Goal: Information Seeking & Learning: Learn about a topic

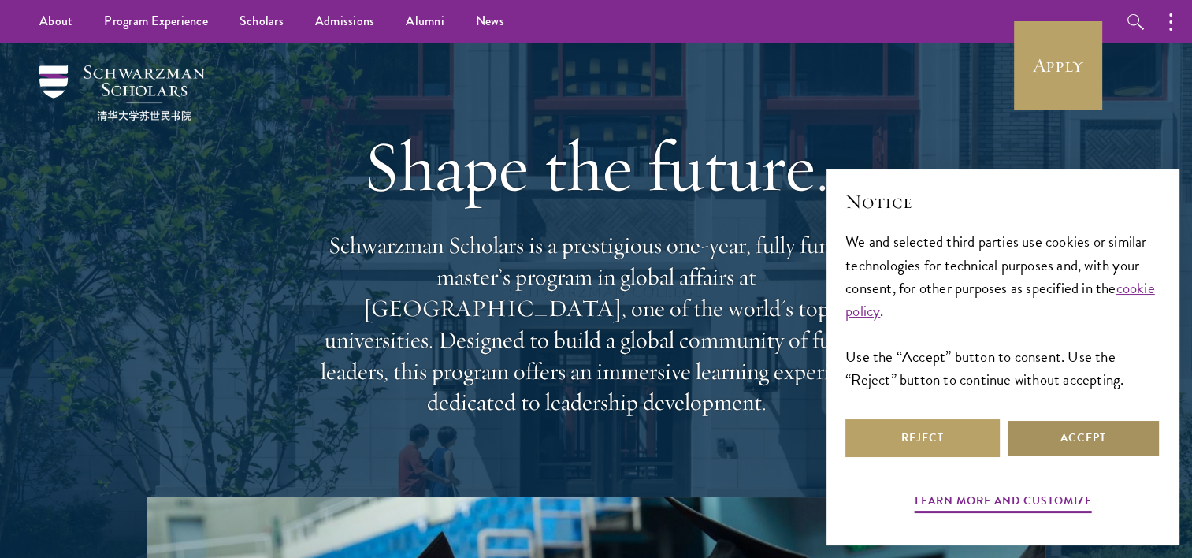
click at [1086, 448] on button "Accept" at bounding box center [1083, 438] width 154 height 38
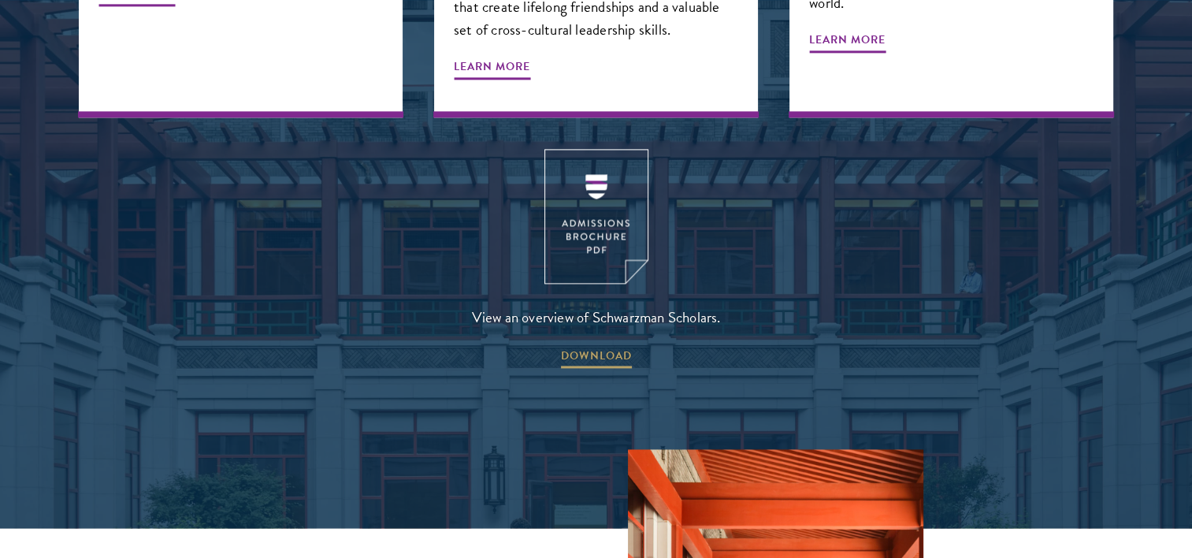
scroll to position [2107, 0]
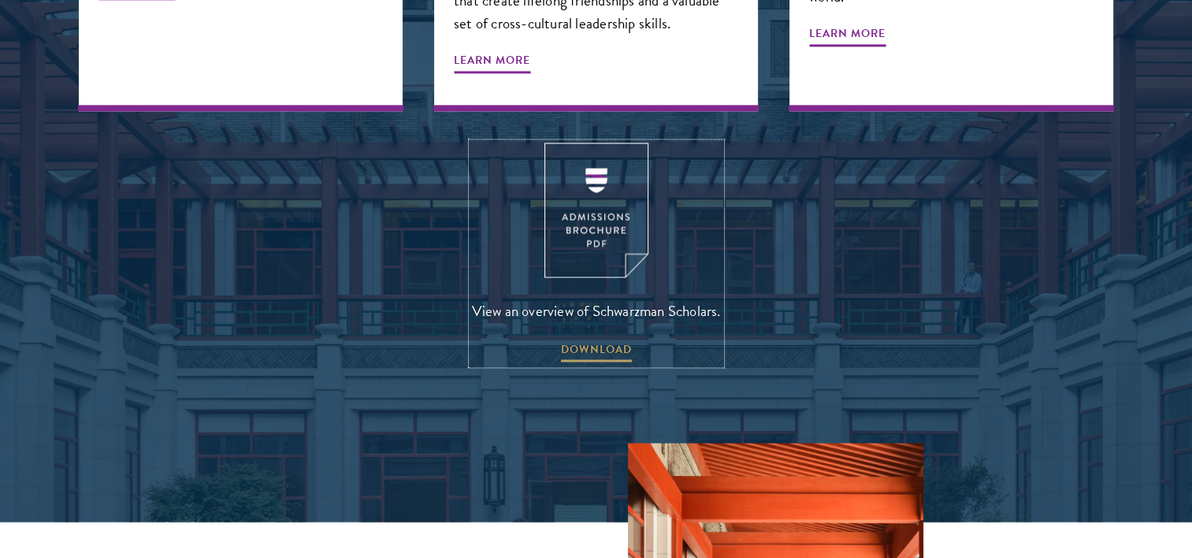
click at [603, 143] on img at bounding box center [596, 210] width 104 height 135
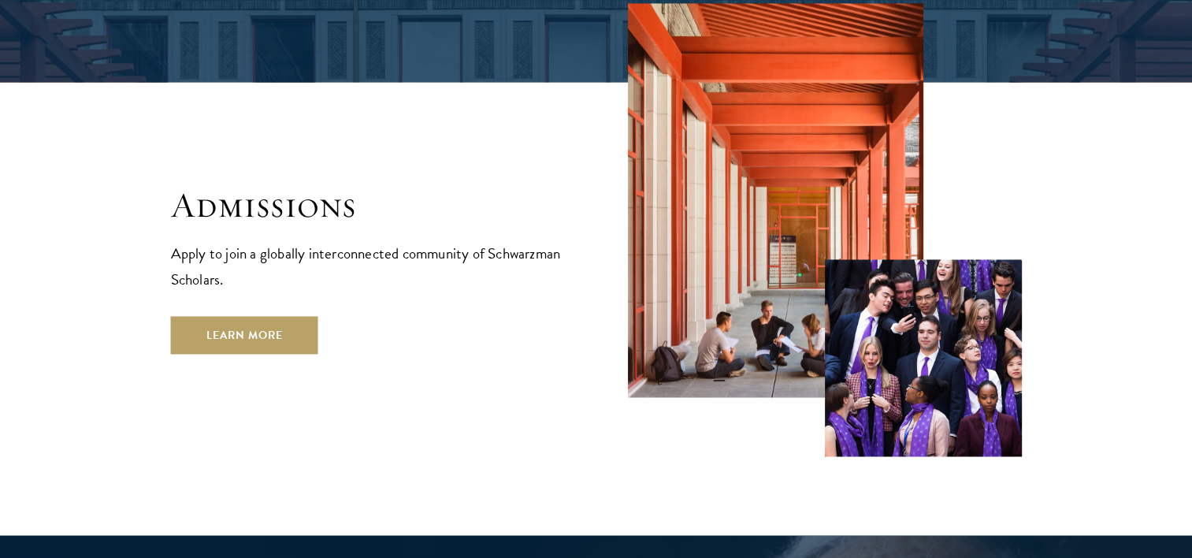
scroll to position [2548, 0]
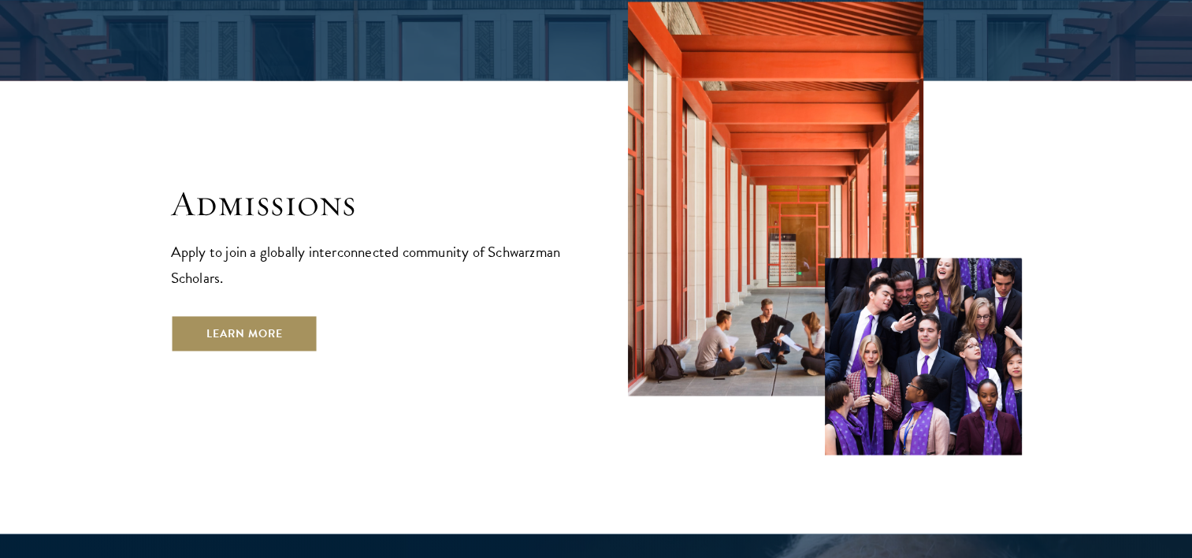
click at [243, 314] on link "Learn More" at bounding box center [244, 333] width 147 height 38
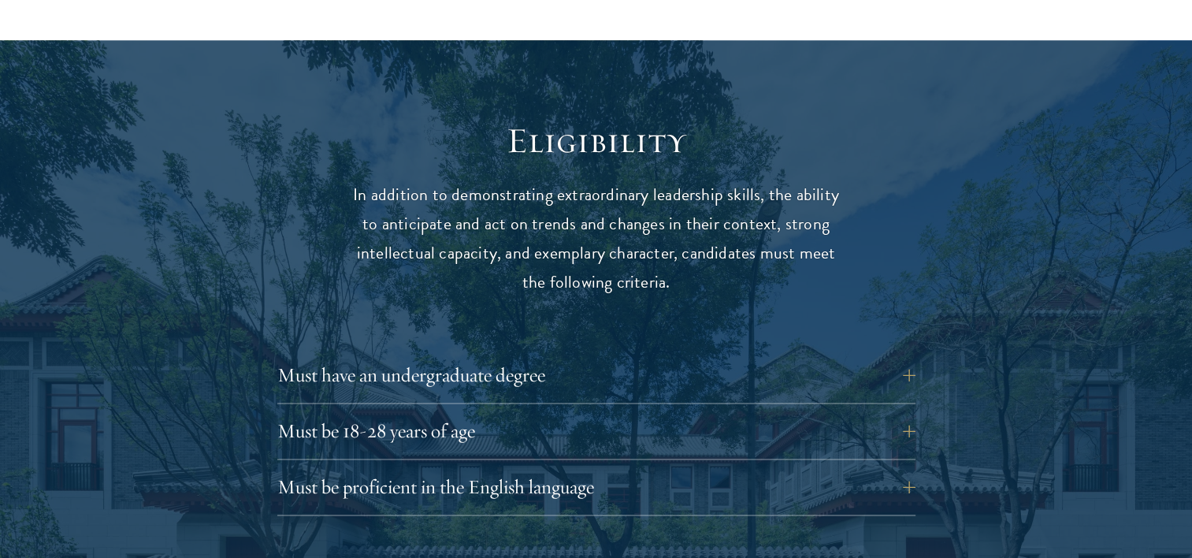
scroll to position [2017, 0]
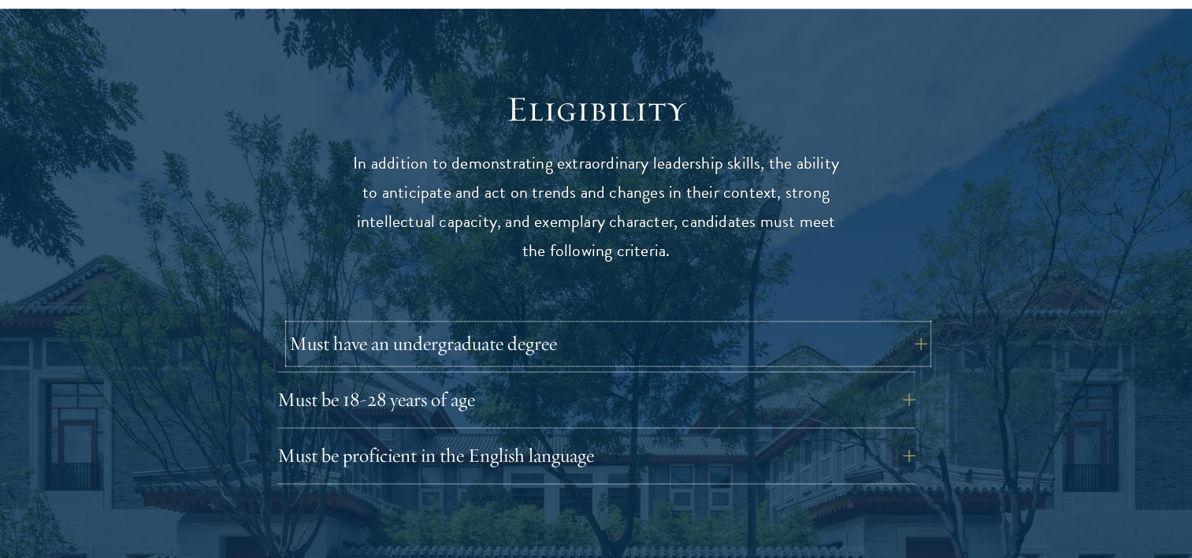
click at [908, 325] on button "Must have an undergraduate degree" at bounding box center [608, 344] width 638 height 38
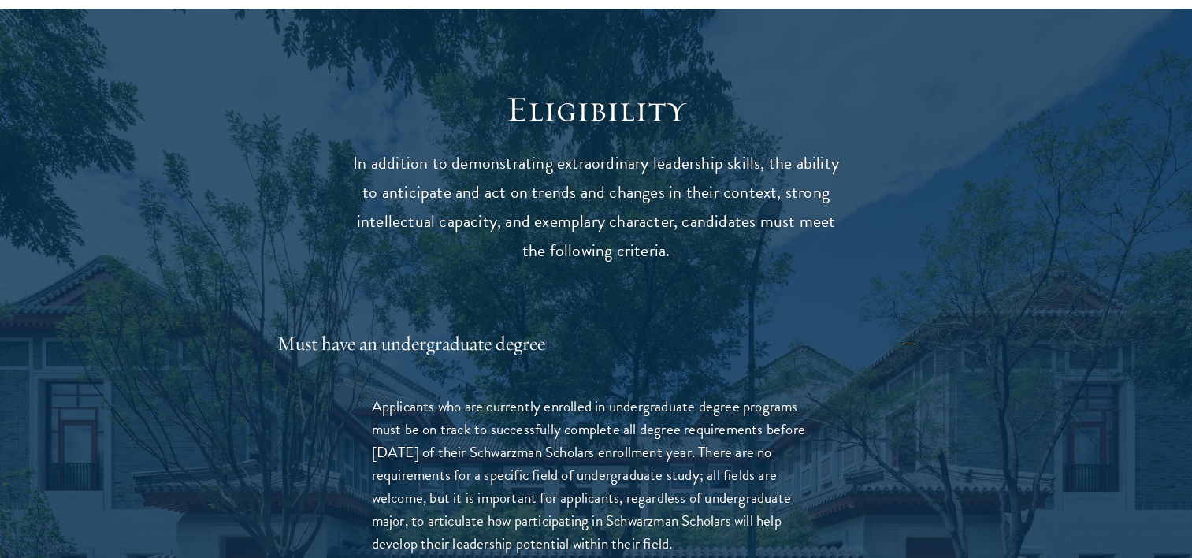
click at [868, 412] on div "Applicants who are currently enrolled in undergraduate degree programs must be …" at bounding box center [596, 482] width 638 height 223
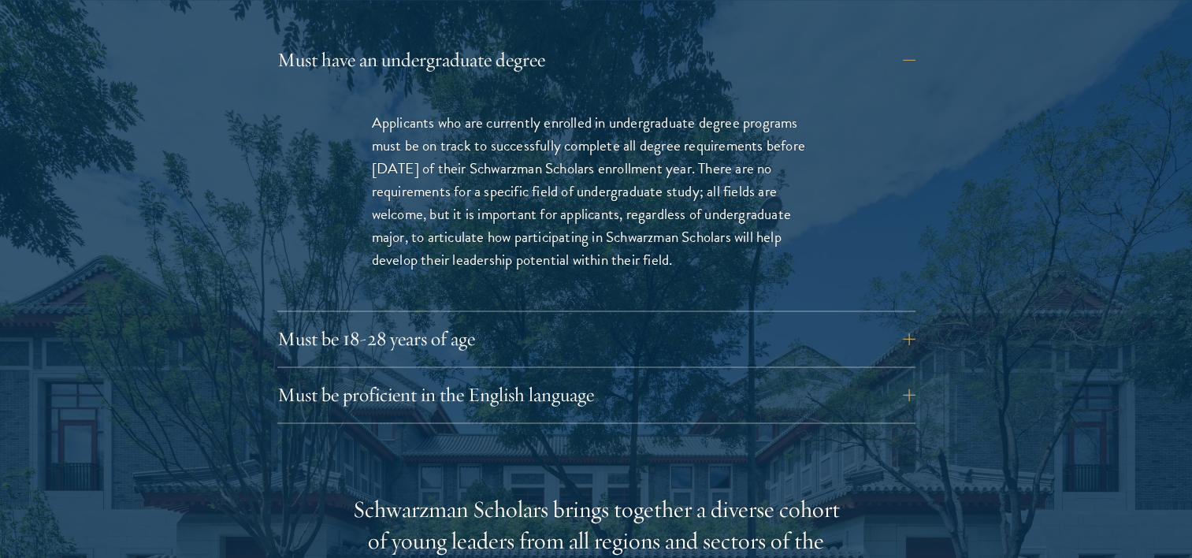
scroll to position [2332, 0]
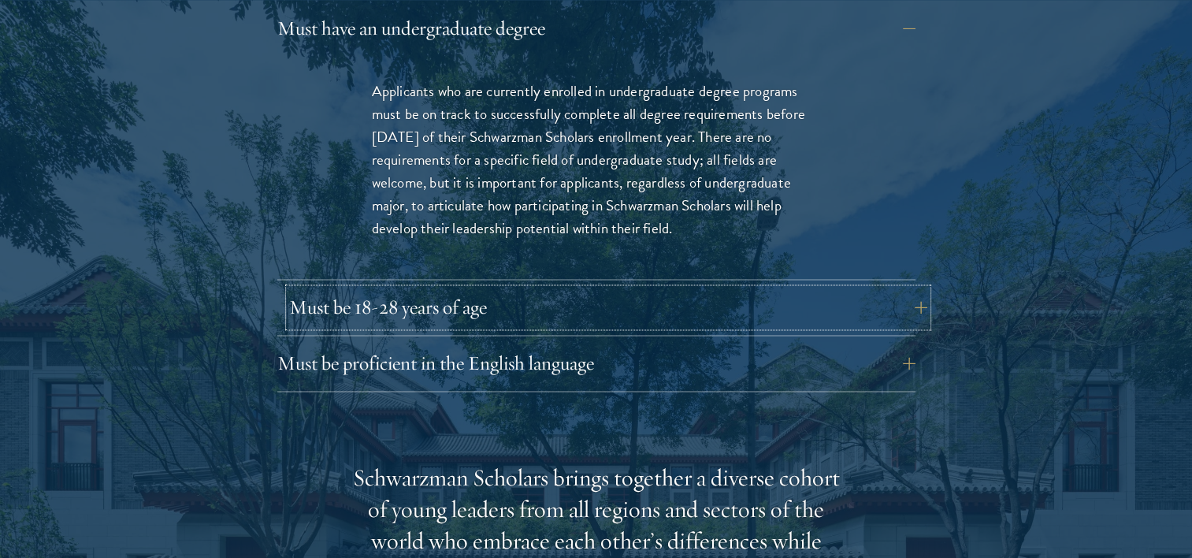
click at [842, 293] on button "Must be 18-28 years of age" at bounding box center [608, 307] width 638 height 38
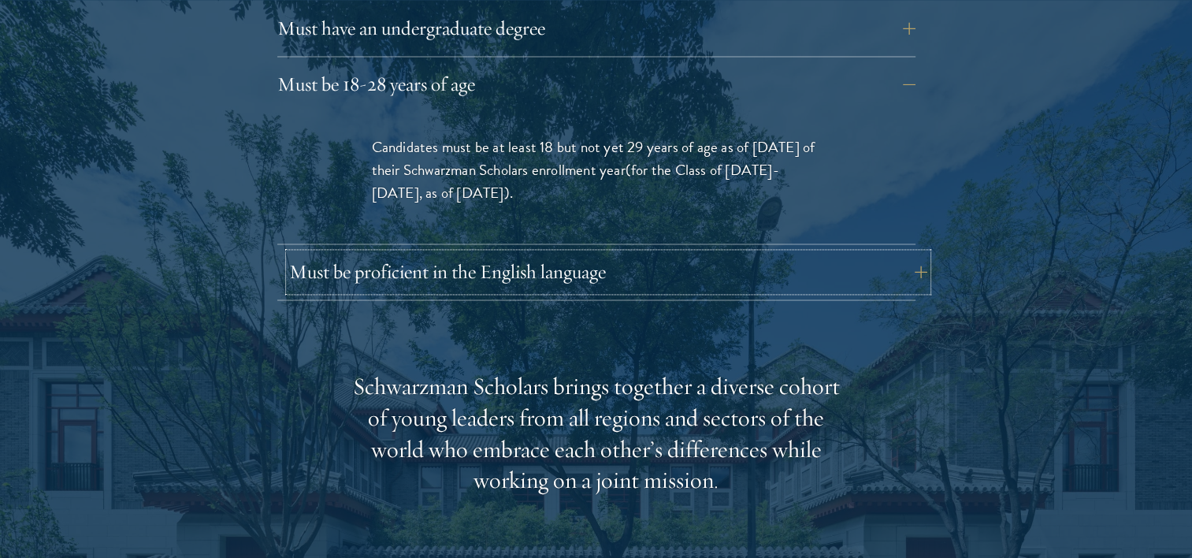
click at [825, 253] on button "Must be proficient in the English language" at bounding box center [608, 272] width 638 height 38
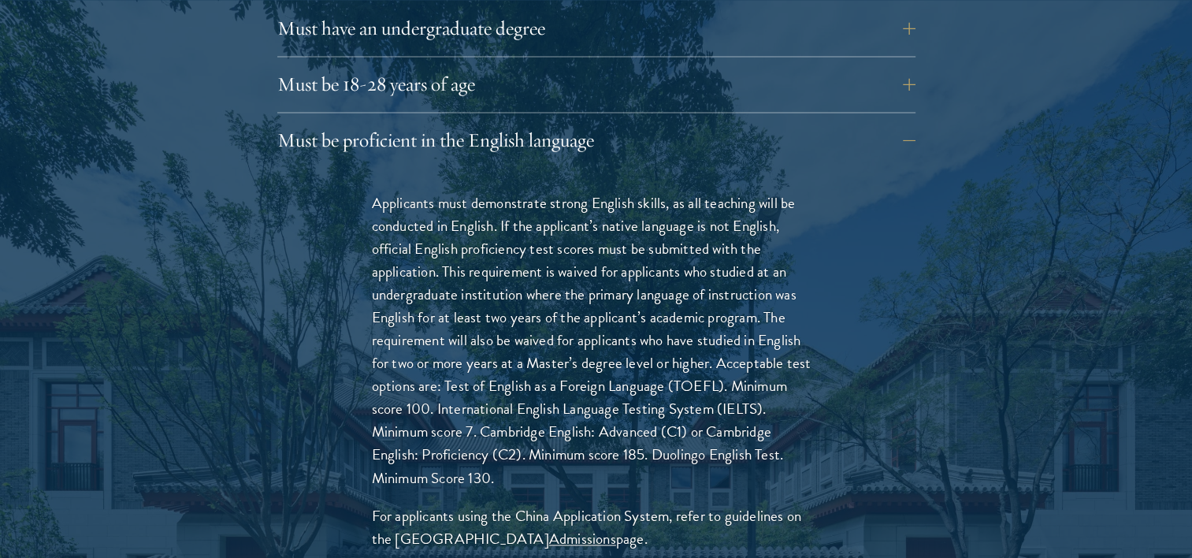
click at [818, 236] on p "Applicants must demonstrate strong English skills, as all teaching will be cond…" at bounding box center [596, 340] width 449 height 298
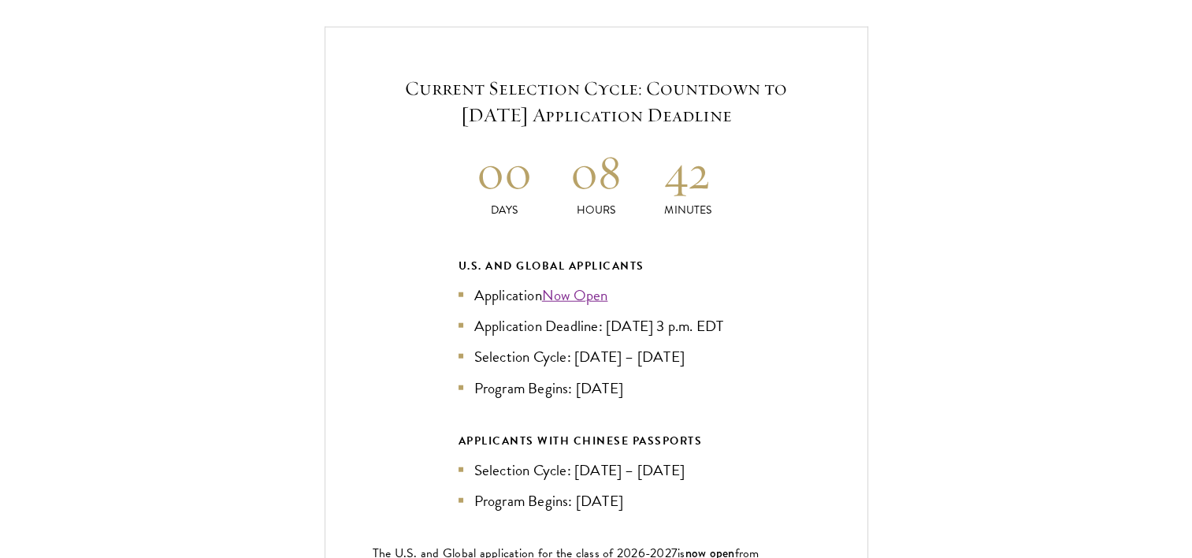
scroll to position [3877, 0]
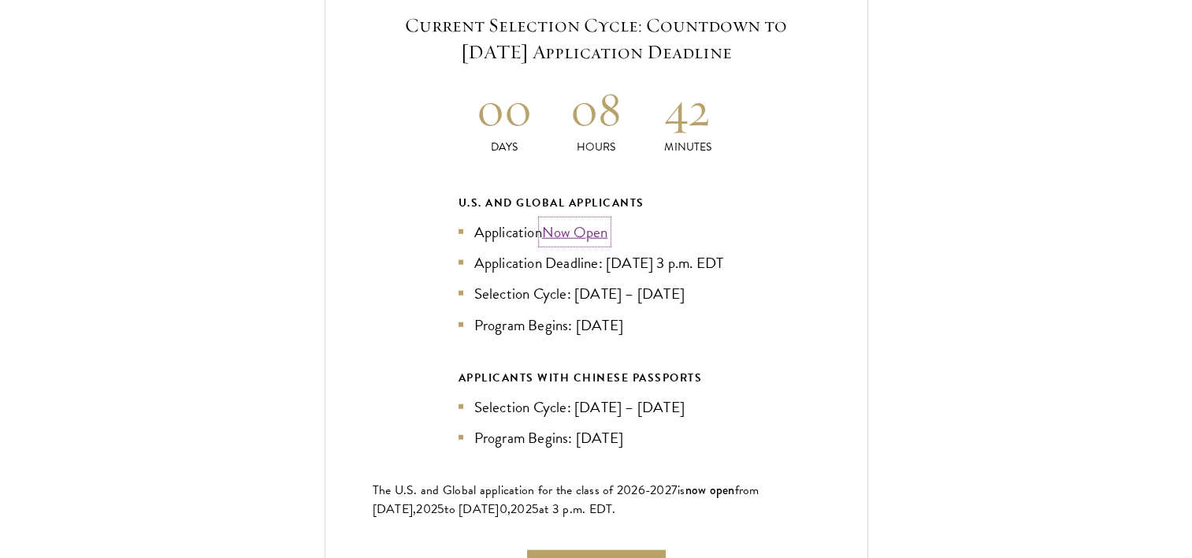
click at [574, 221] on link "Now Open" at bounding box center [575, 232] width 66 height 23
click at [965, 244] on div "Current Selection Cycle: Countdown to September 10, 2025 Application Deadline 0…" at bounding box center [596, 299] width 1035 height 671
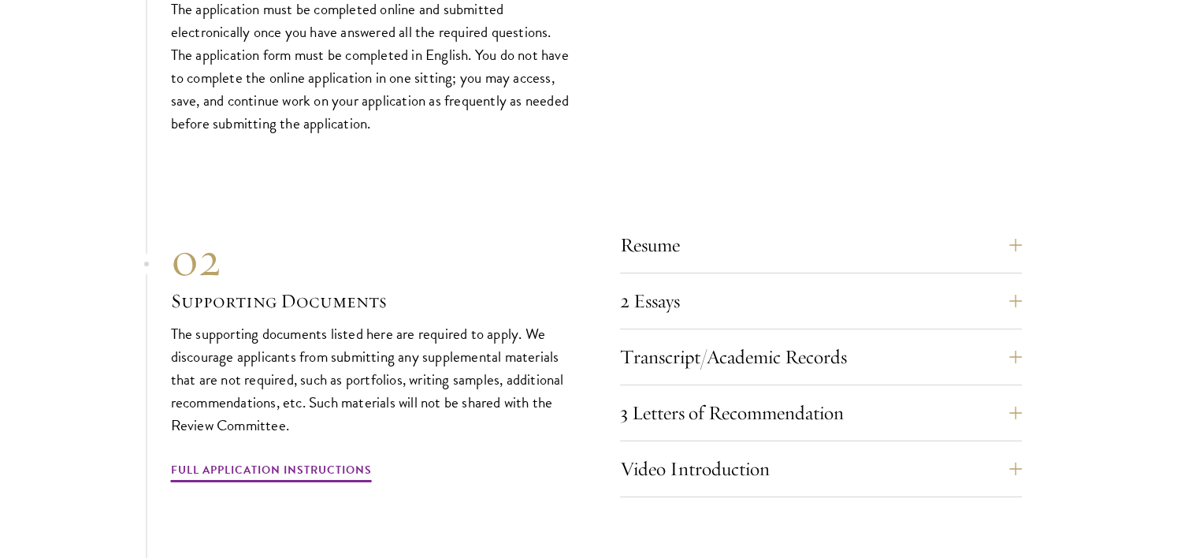
scroll to position [5523, 0]
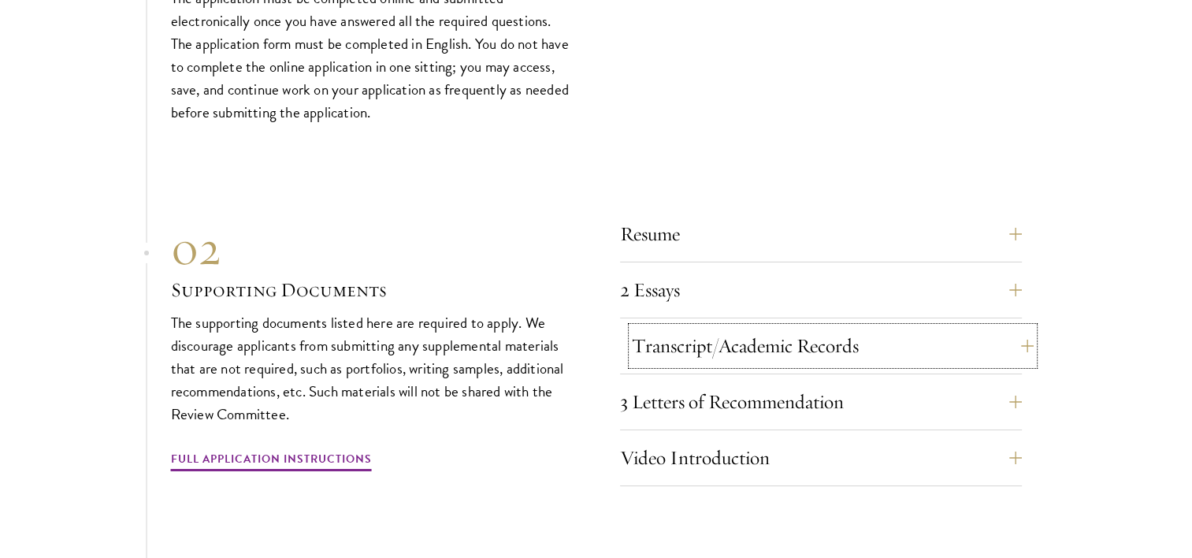
click at [1018, 344] on button "Transcript/Academic Records" at bounding box center [833, 346] width 402 height 38
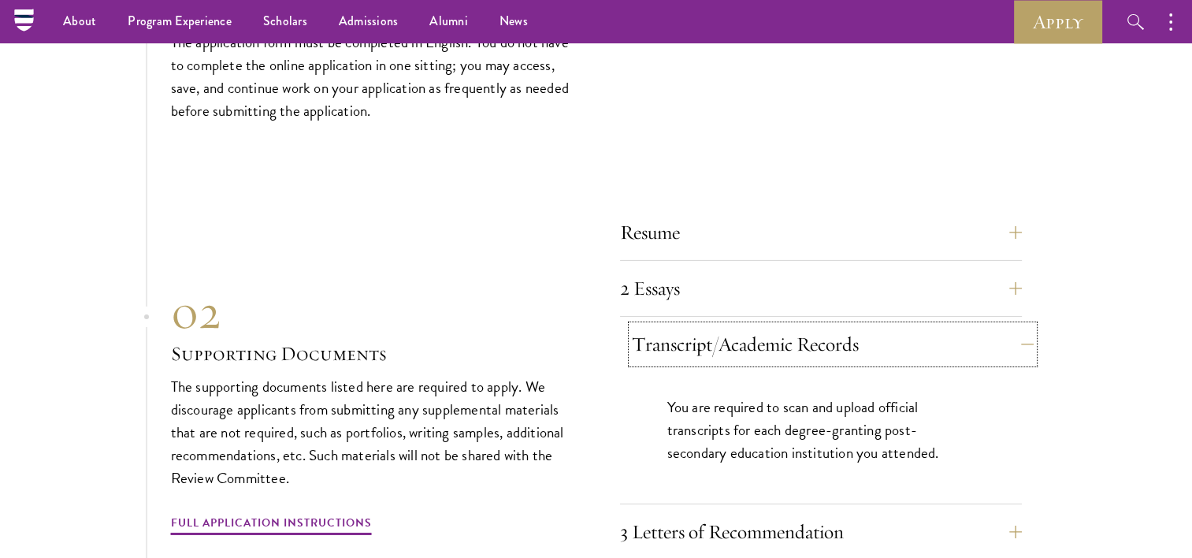
scroll to position [5102, 0]
click at [1122, 427] on section "01 Online Application 01 Online Application The application must be completed o…" at bounding box center [596, 447] width 1192 height 1107
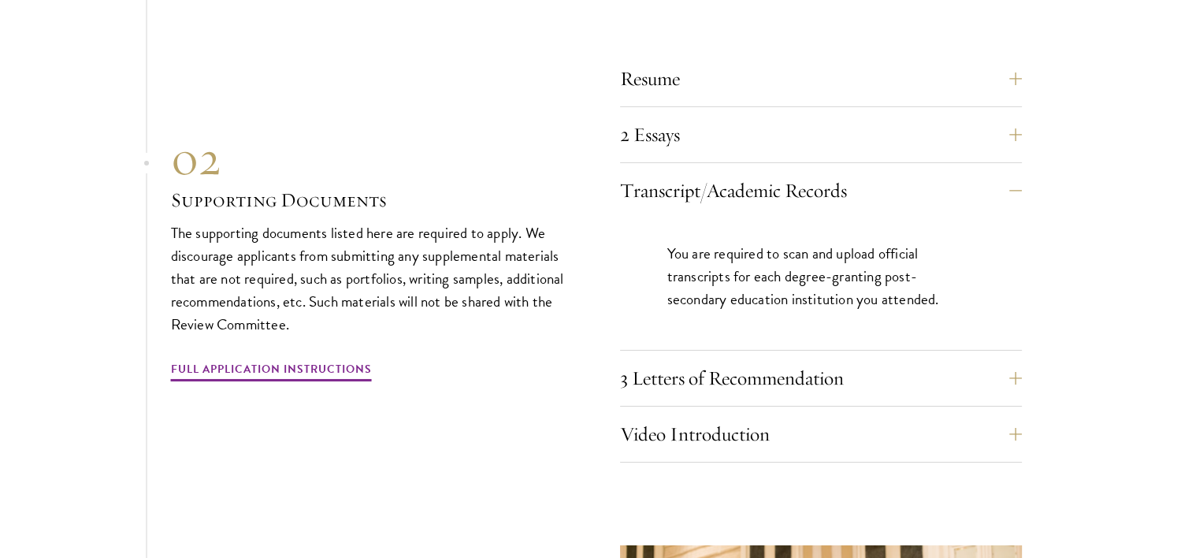
scroll to position [5260, 0]
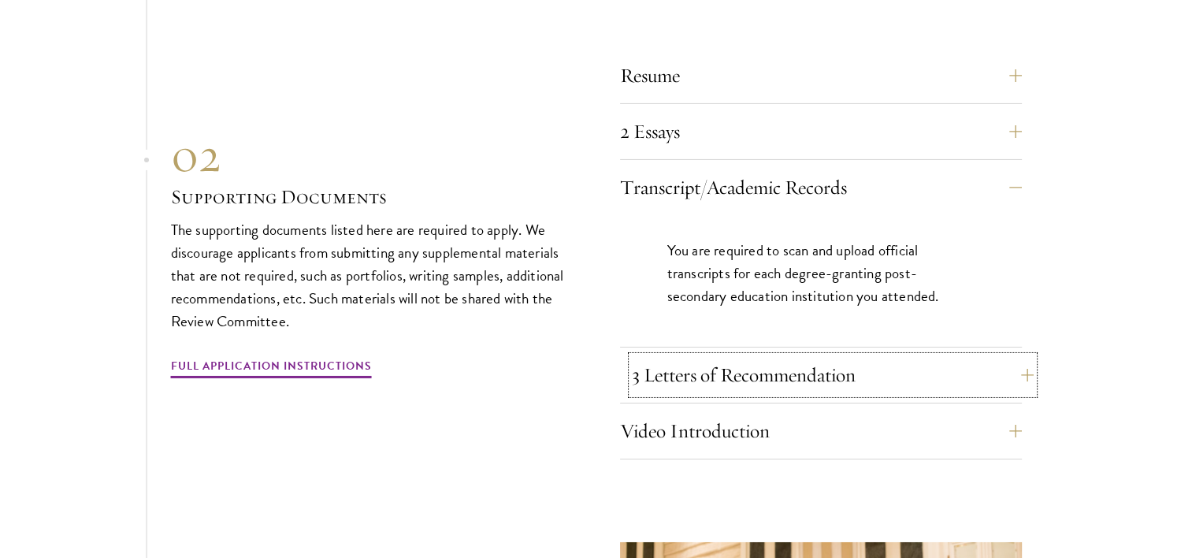
click at [1020, 362] on button "3 Letters of Recommendation" at bounding box center [833, 375] width 402 height 38
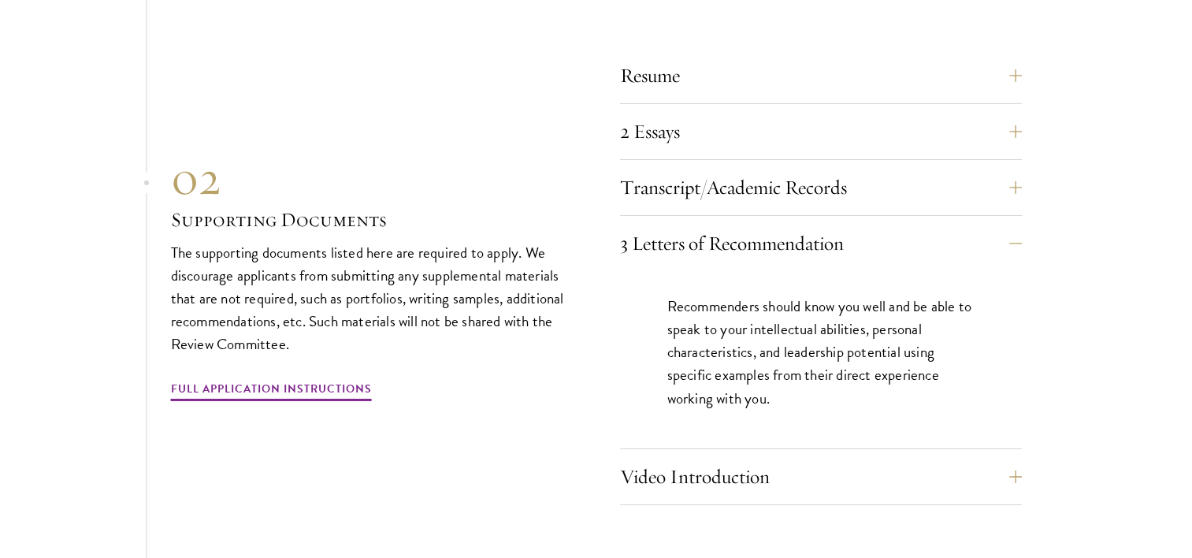
click at [1183, 355] on section "01 Online Application 01 Online Application The application must be completed o…" at bounding box center [596, 313] width 1192 height 1153
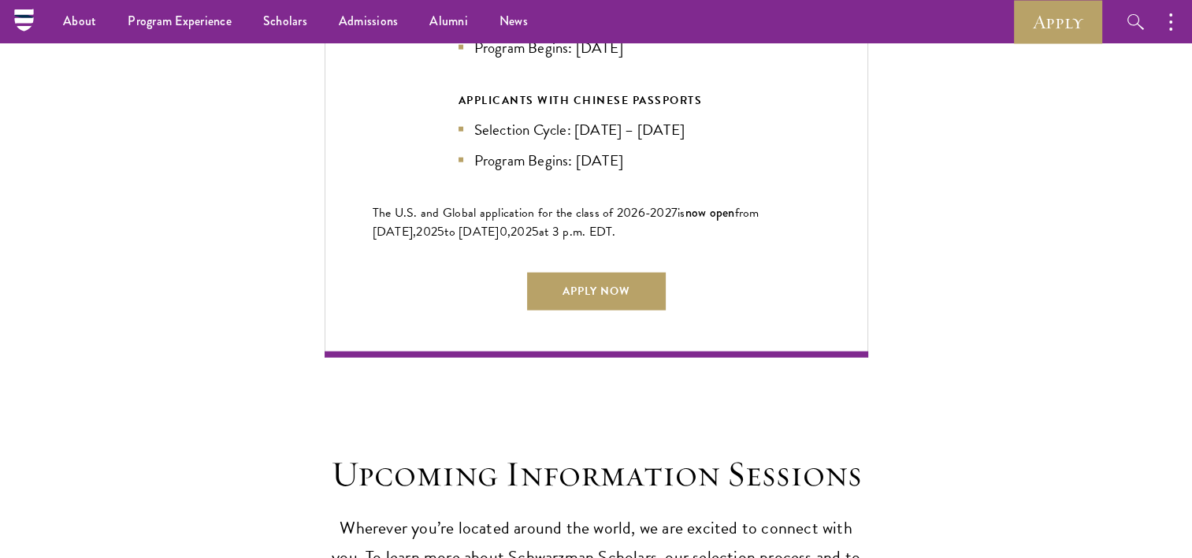
scroll to position [0, 0]
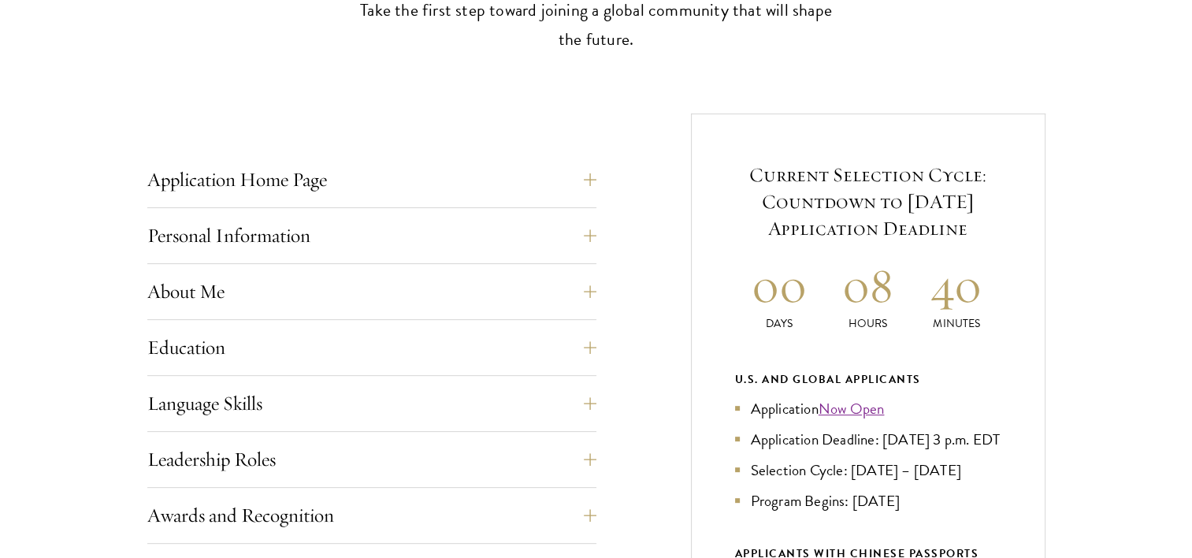
scroll to position [533, 0]
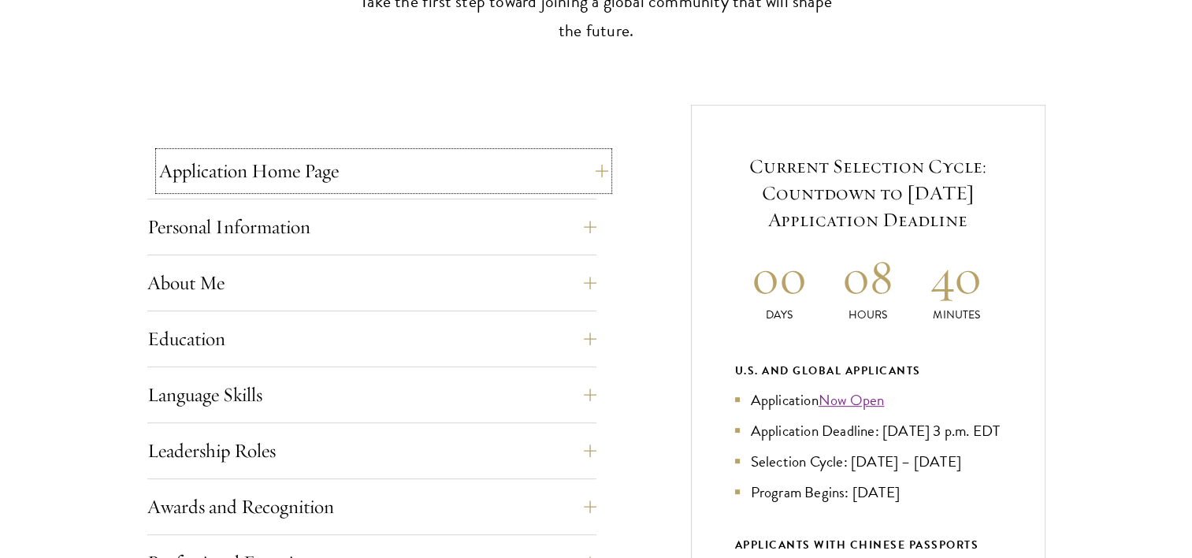
click at [592, 167] on button "Application Home Page" at bounding box center [383, 171] width 449 height 38
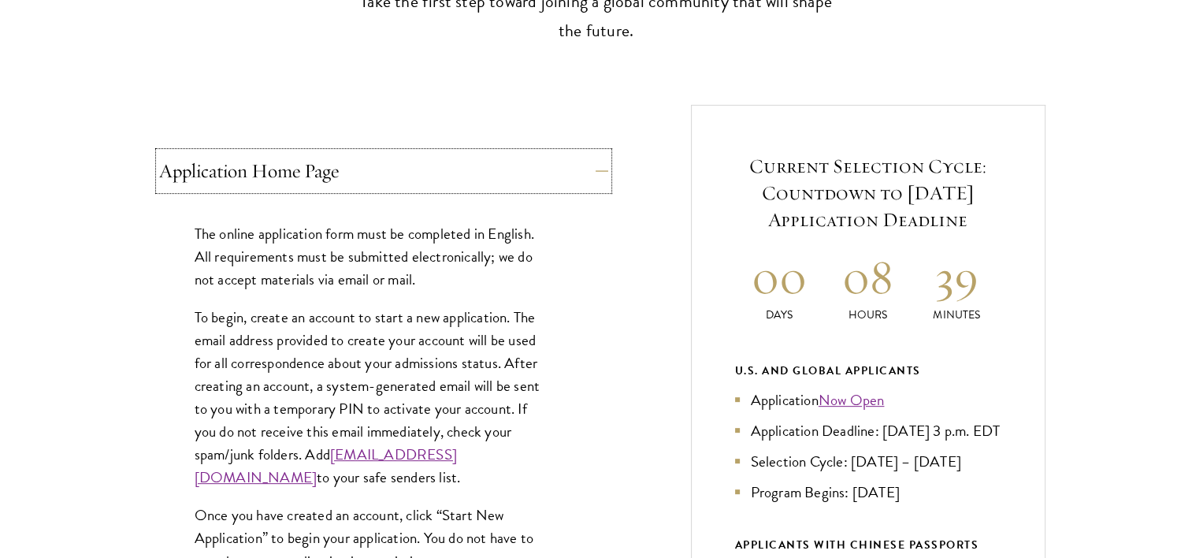
click at [597, 167] on button "Application Home Page" at bounding box center [383, 171] width 449 height 38
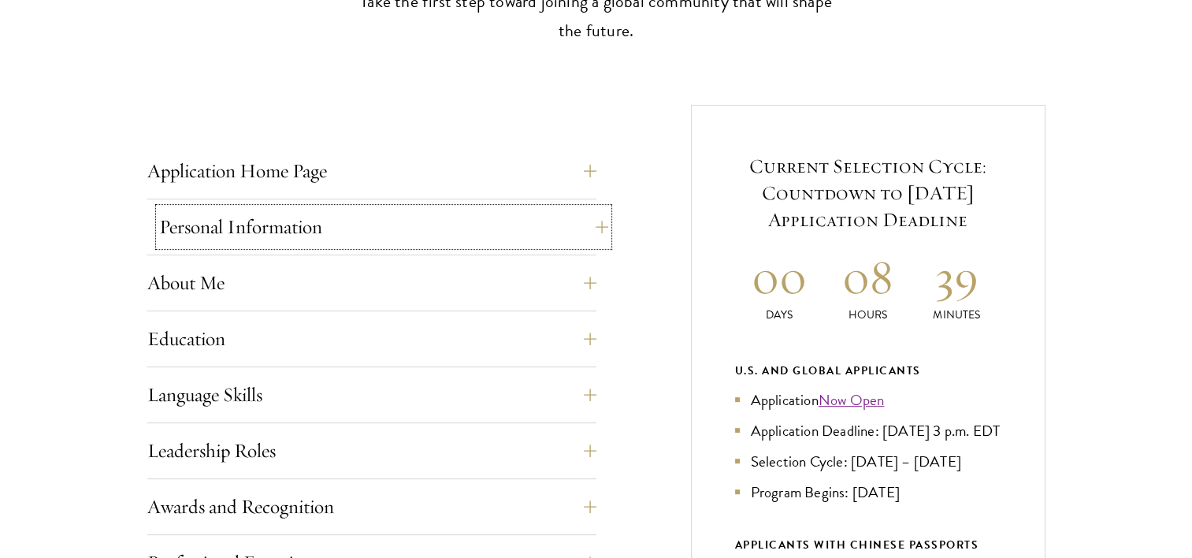
click at [589, 217] on button "Personal Information" at bounding box center [383, 227] width 449 height 38
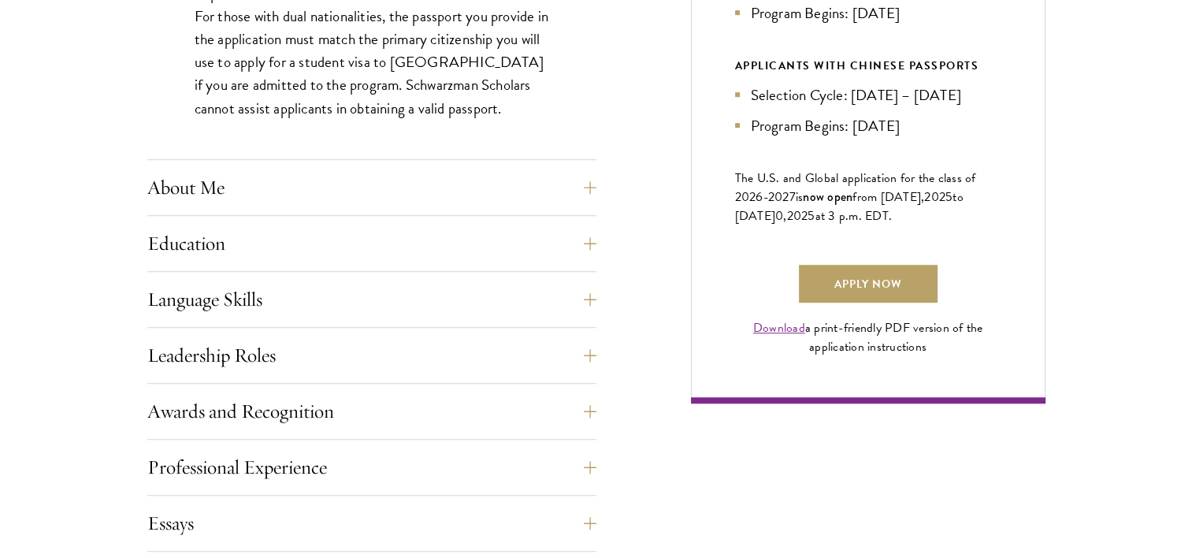
scroll to position [1031, 0]
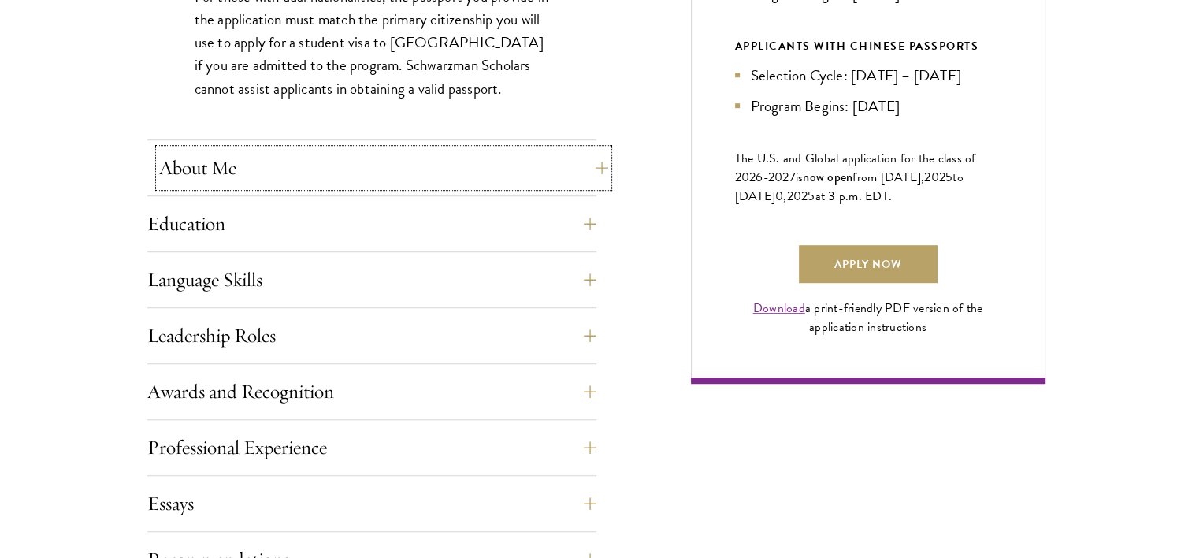
click at [539, 166] on button "About Me" at bounding box center [383, 168] width 449 height 38
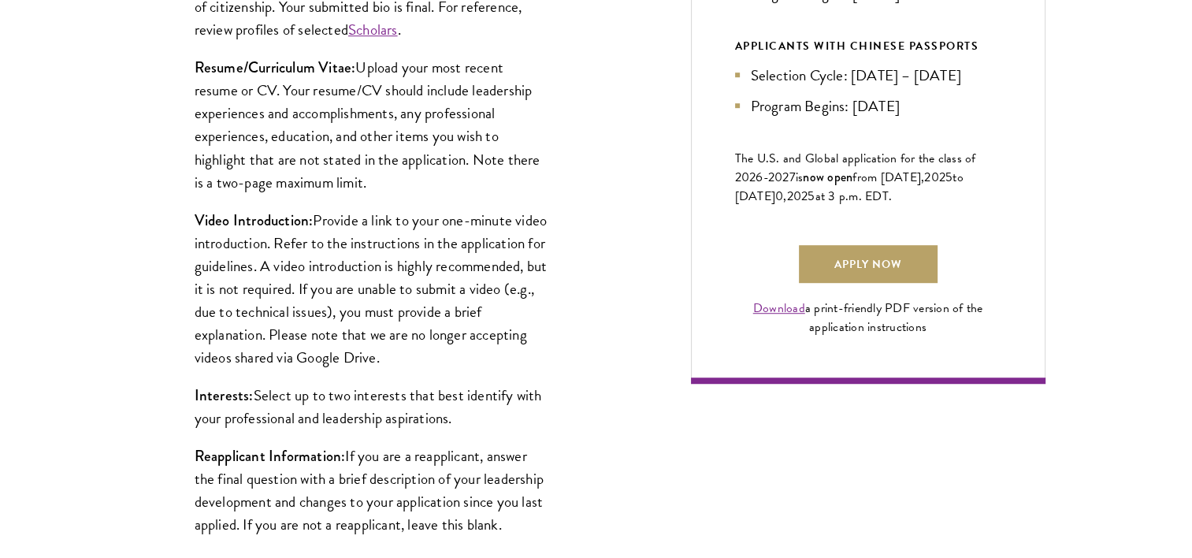
scroll to position [1027, 0]
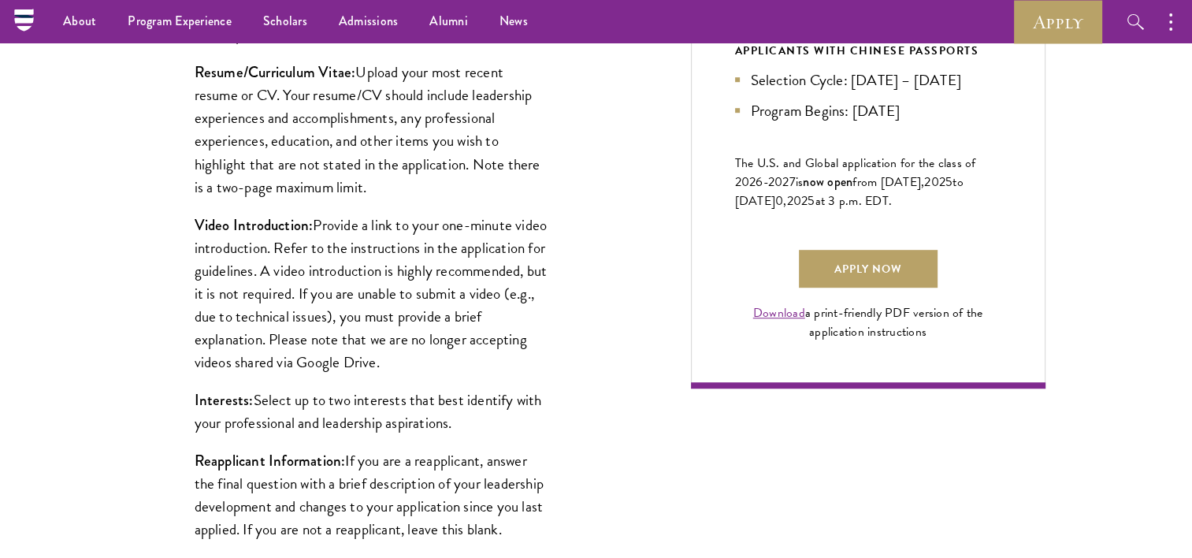
click at [1153, 308] on div "Start the Process Take the first step toward joining a global community that wi…" at bounding box center [596, 370] width 1192 height 1877
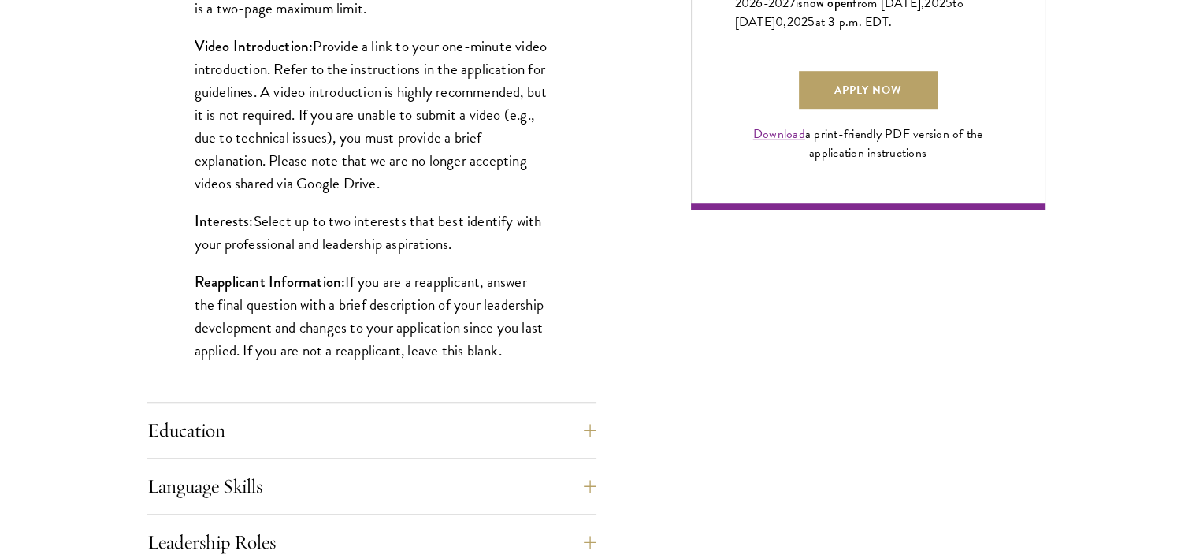
scroll to position [1211, 0]
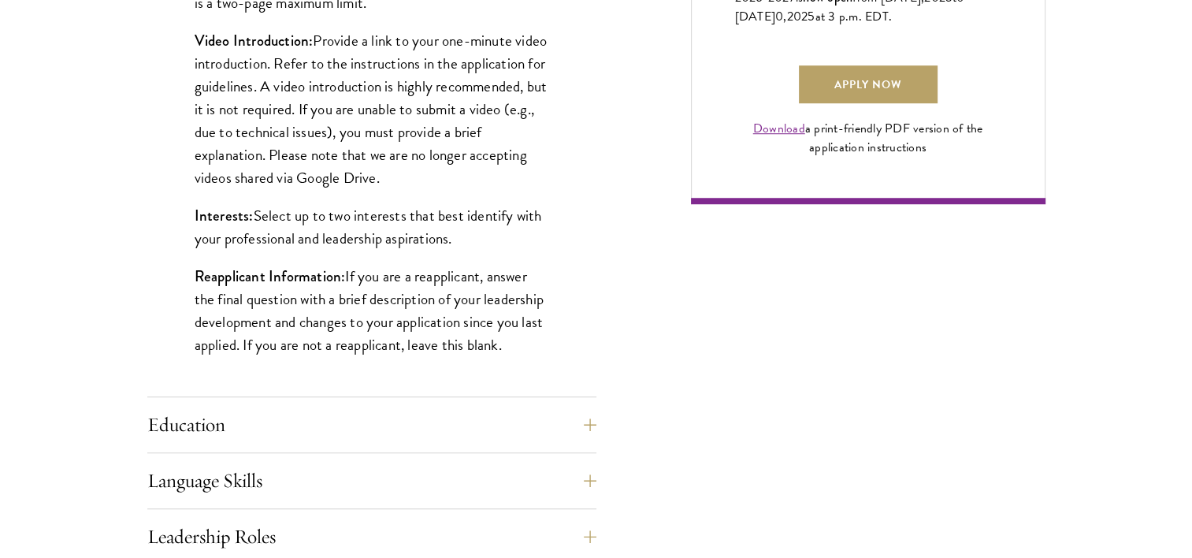
click at [356, 242] on p "Interests: Select up to two interests that best identify with your professional…" at bounding box center [372, 227] width 355 height 46
click at [699, 339] on div "Application Home Page The online application form must be completed in English.…" at bounding box center [596, 275] width 898 height 1698
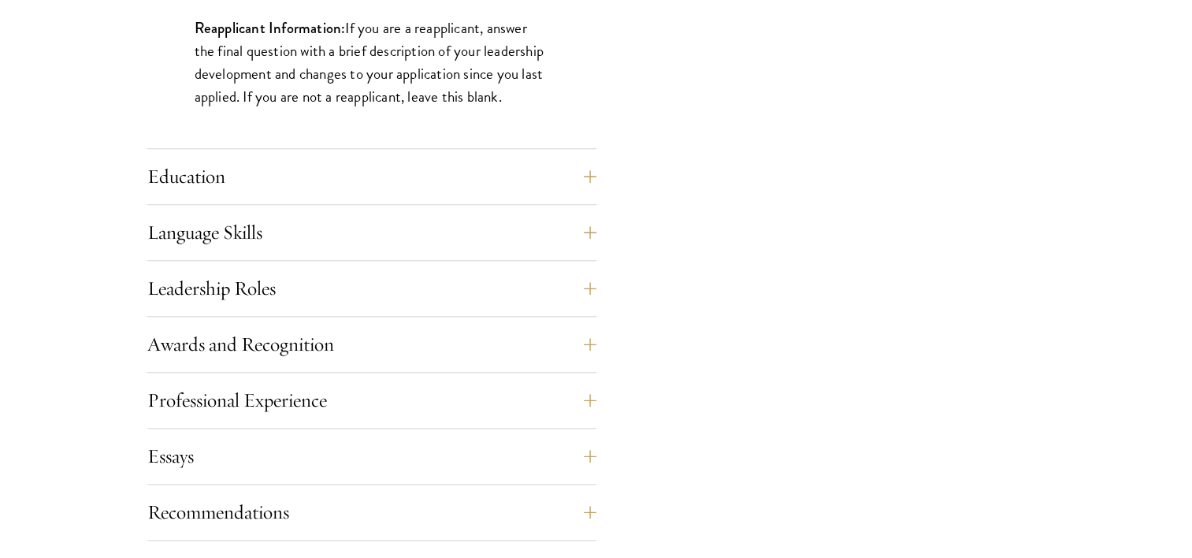
scroll to position [1463, 0]
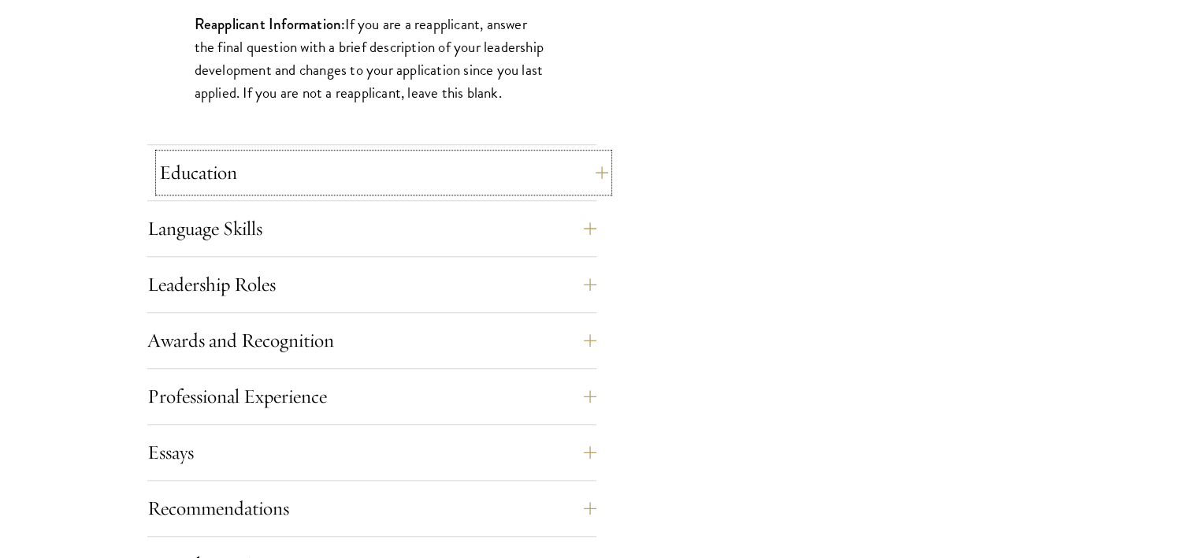
click at [602, 172] on button "Education" at bounding box center [383, 173] width 449 height 38
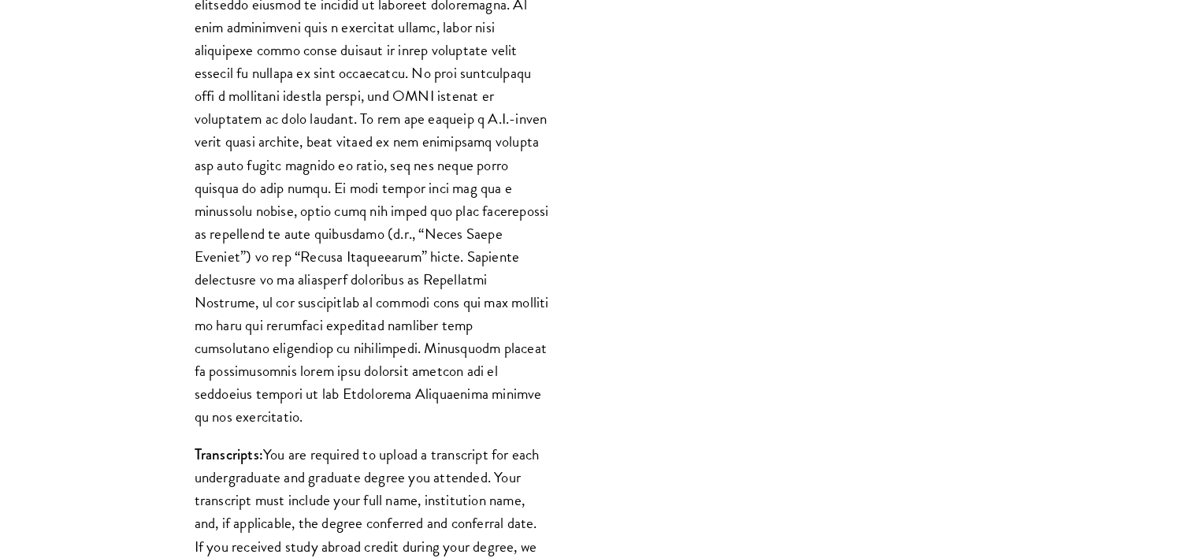
click at [447, 182] on p "Grade Point Average:" at bounding box center [372, 199] width 355 height 458
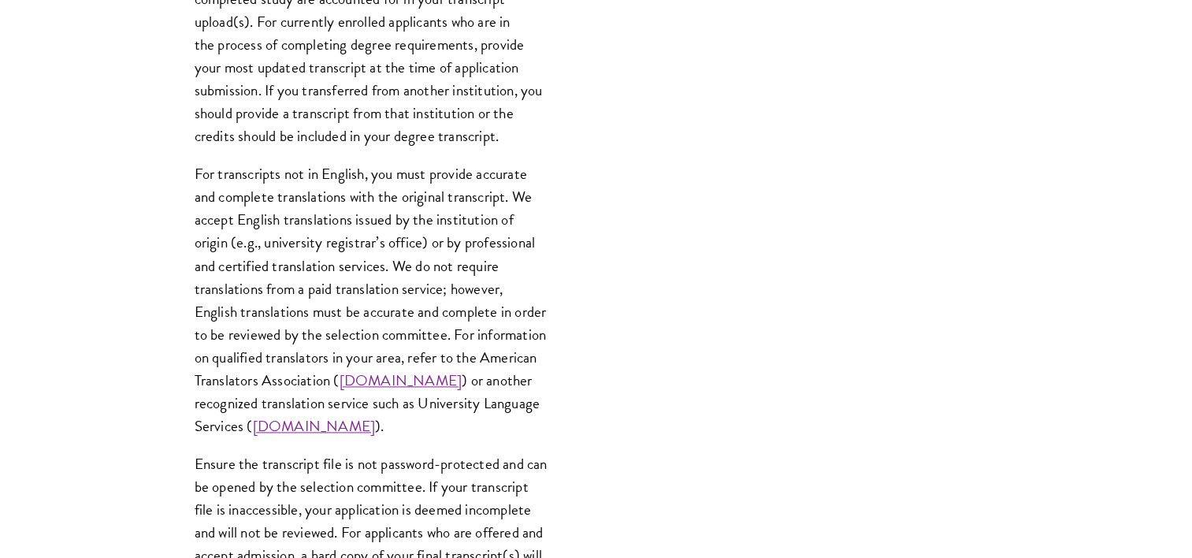
scroll to position [2157, 0]
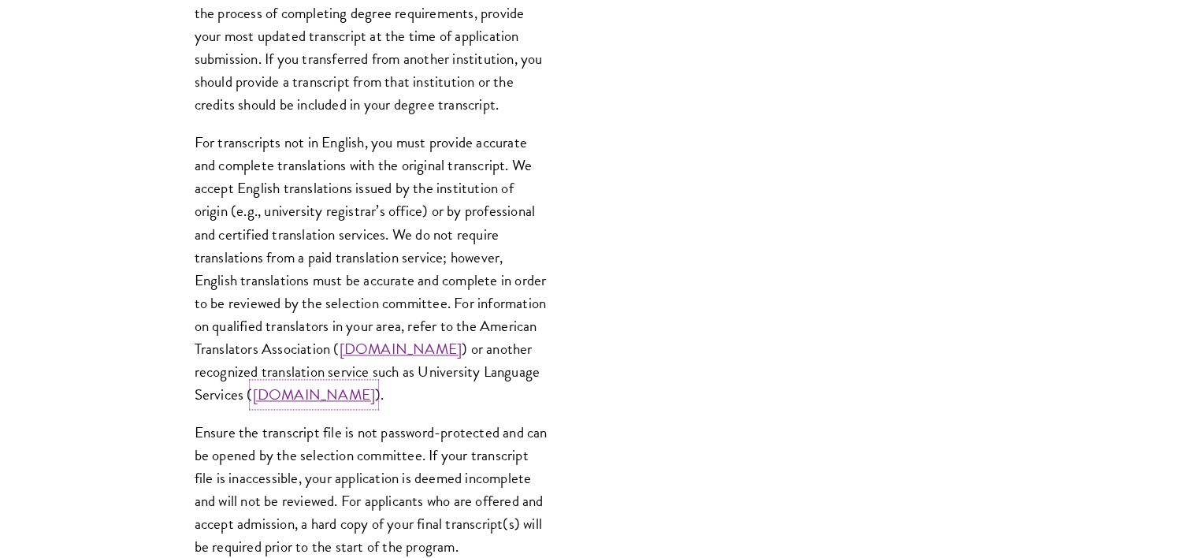
click at [376, 383] on link "www.universitylanguage.com" at bounding box center [314, 394] width 123 height 23
